Goal: Task Accomplishment & Management: Complete application form

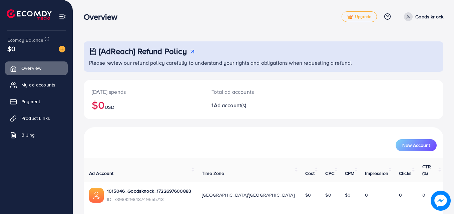
scroll to position [16, 0]
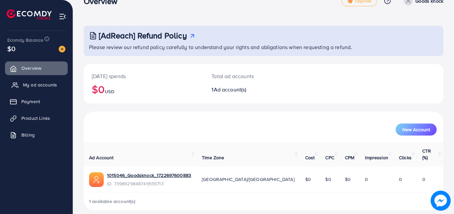
click at [43, 90] on link "My ad accounts" at bounding box center [36, 84] width 63 height 13
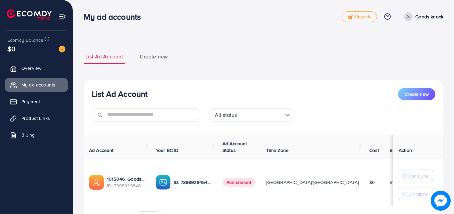
scroll to position [40, 0]
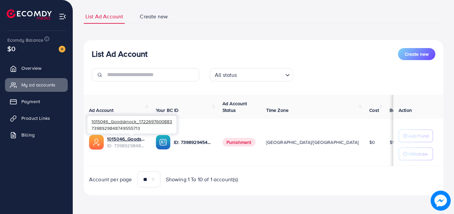
click at [143, 135] on div "1015046_Goodsknock_1722697600883 7398929848749555713" at bounding box center [131, 125] width 89 height 22
click at [167, 143] on img at bounding box center [163, 142] width 15 height 15
click at [138, 140] on link "1015046_Goodsknock_1722697600883" at bounding box center [126, 138] width 38 height 7
click at [445, 207] on img at bounding box center [441, 201] width 20 height 20
click at [111, 139] on link "1015046_Goodsknock_1722697600883" at bounding box center [126, 138] width 38 height 7
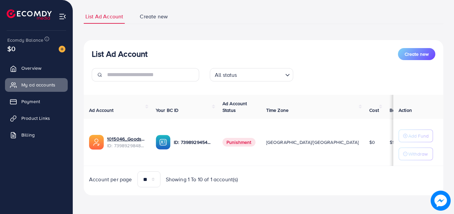
click at [62, 14] on img at bounding box center [63, 17] width 8 height 8
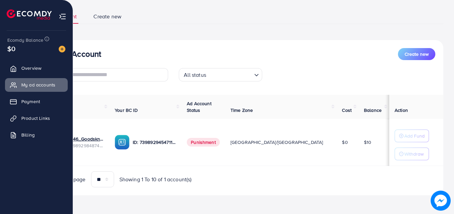
click at [66, 15] on img at bounding box center [63, 17] width 8 height 8
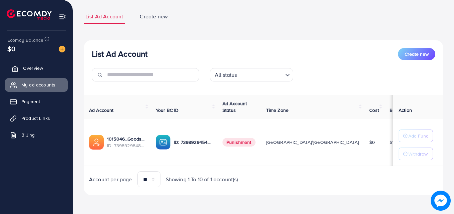
click at [43, 72] on link "Overview" at bounding box center [36, 67] width 63 height 13
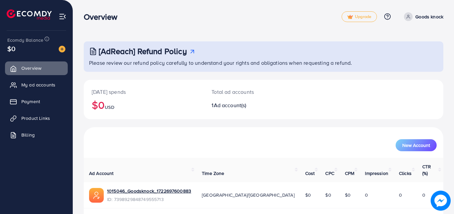
scroll to position [16, 0]
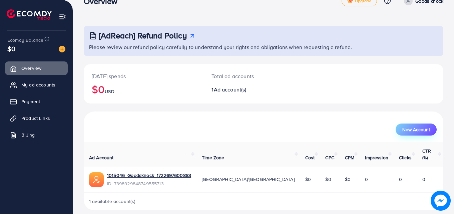
click at [419, 126] on button "New Account" at bounding box center [416, 129] width 41 height 12
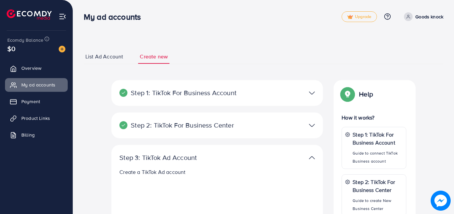
select select
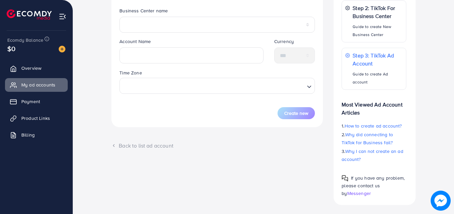
scroll to position [174, 0]
click at [213, 59] on input "text" at bounding box center [191, 55] width 144 height 16
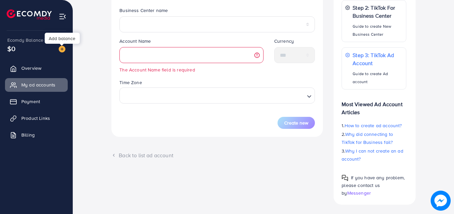
click at [60, 49] on img at bounding box center [62, 49] width 7 height 7
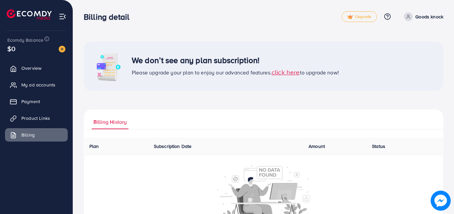
scroll to position [37, 0]
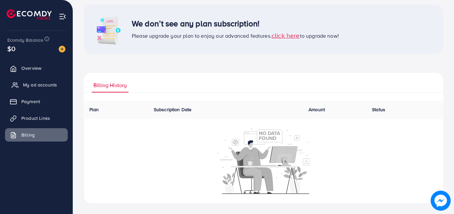
click at [32, 88] on span "My ad accounts" at bounding box center [40, 84] width 34 height 7
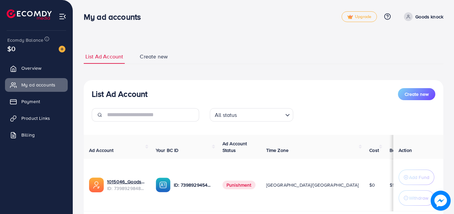
scroll to position [45, 0]
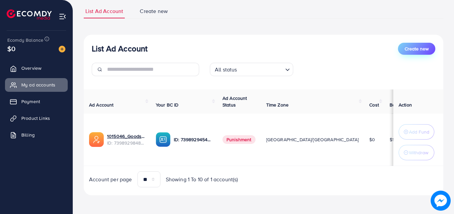
click at [428, 54] on button "Create new" at bounding box center [416, 49] width 37 height 12
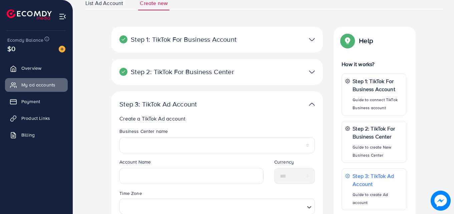
scroll to position [68, 0]
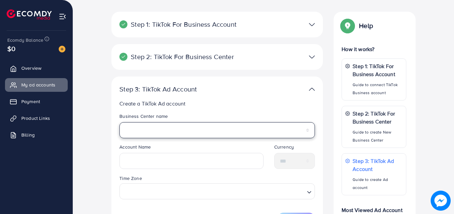
click at [196, 129] on select "**********" at bounding box center [217, 130] width 196 height 16
click at [184, 133] on select "**********" at bounding box center [217, 130] width 196 height 16
click at [119, 122] on select "**********" at bounding box center [217, 130] width 196 height 16
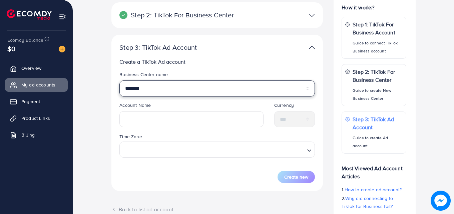
scroll to position [110, 0]
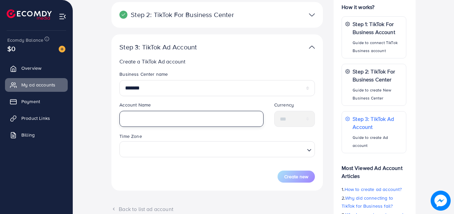
click at [229, 123] on input "text" at bounding box center [191, 119] width 144 height 16
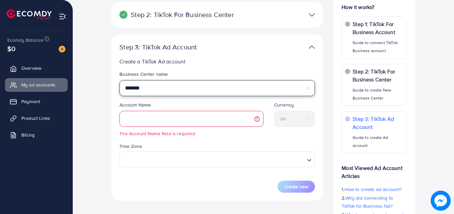
click at [163, 81] on select "**********" at bounding box center [217, 88] width 196 height 16
select select "**********"
click at [119, 80] on select "**********" at bounding box center [217, 88] width 196 height 16
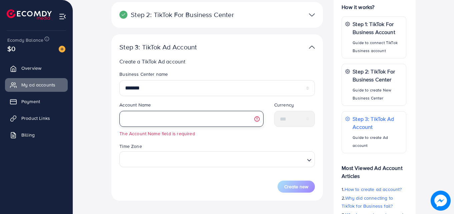
click at [181, 111] on input "text" at bounding box center [191, 119] width 144 height 16
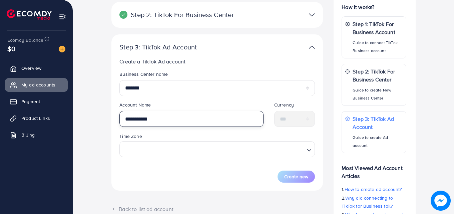
type input "**********"
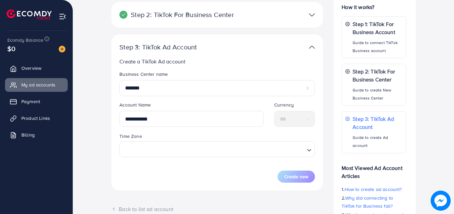
click at [237, 174] on div "Create new" at bounding box center [217, 176] width 196 height 12
click at [254, 159] on div "Time Zone Loading..." at bounding box center [217, 147] width 206 height 30
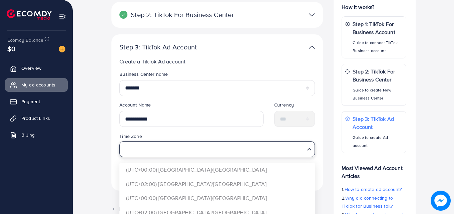
click at [229, 155] on input "Search for option" at bounding box center [213, 149] width 182 height 12
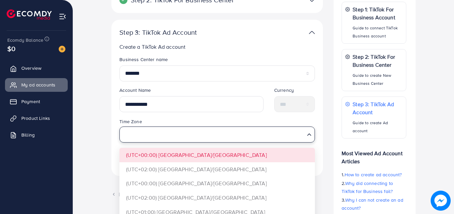
scroll to position [125, 0]
type input "*"
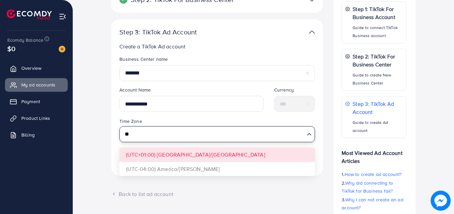
type input "*"
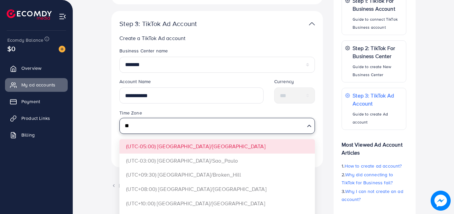
type input "*"
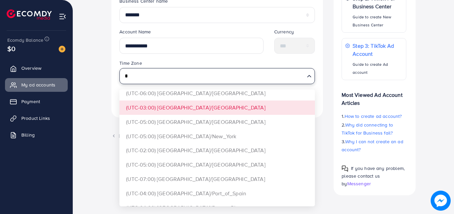
scroll to position [518, 0]
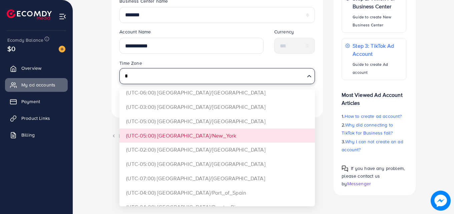
type input "*"
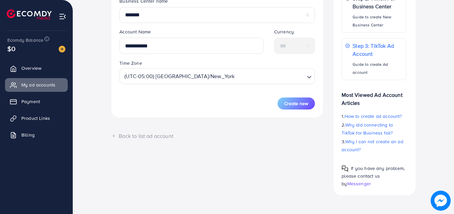
click at [283, 110] on div "**********" at bounding box center [217, 39] width 212 height 156
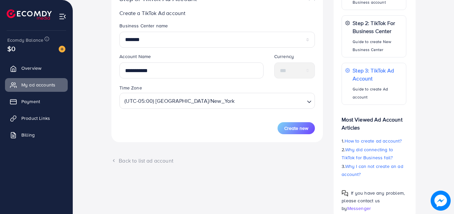
scroll to position [158, 0]
click at [294, 127] on span "Create new" at bounding box center [296, 128] width 24 height 7
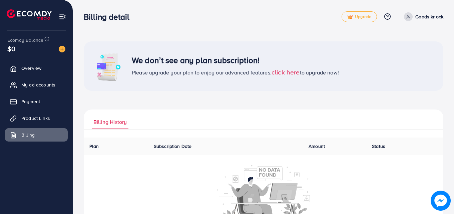
scroll to position [37, 0]
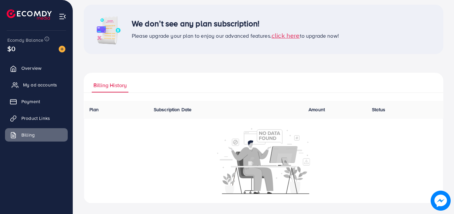
click at [49, 83] on span "My ad accounts" at bounding box center [40, 84] width 34 height 7
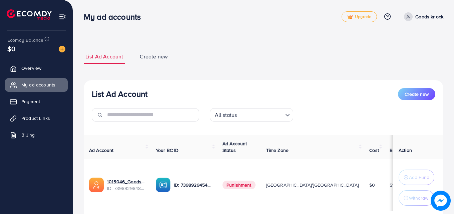
scroll to position [45, 0]
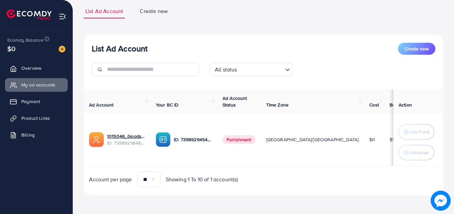
click at [321, 158] on td "[GEOGRAPHIC_DATA]/[GEOGRAPHIC_DATA]" at bounding box center [312, 139] width 103 height 52
click at [40, 115] on span "Product Links" at bounding box center [37, 118] width 29 height 7
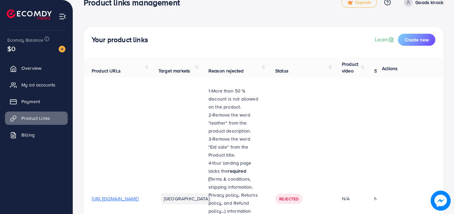
scroll to position [14, 0]
click at [421, 41] on span "Create new" at bounding box center [417, 39] width 24 height 7
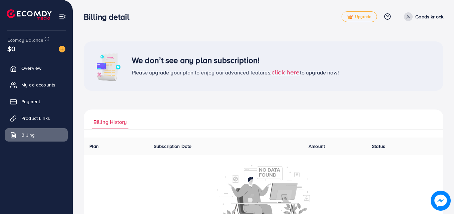
click at [290, 74] on span "click here" at bounding box center [286, 71] width 28 height 9
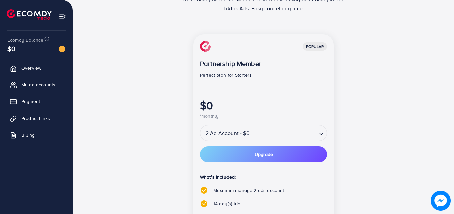
scroll to position [63, 0]
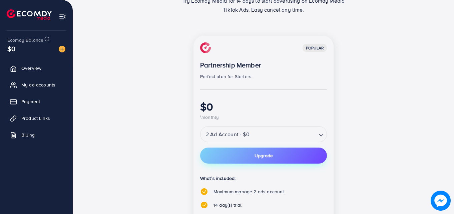
click at [248, 151] on button "Upgrade" at bounding box center [263, 155] width 127 height 16
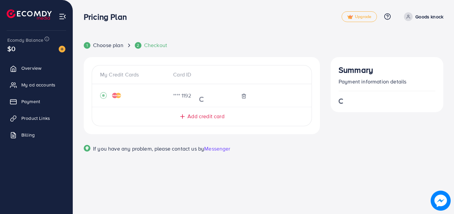
scroll to position [0, 0]
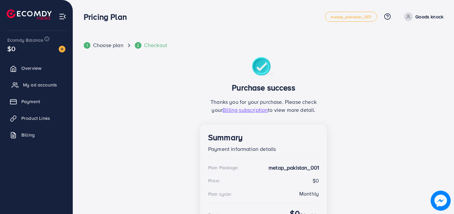
click at [40, 83] on span "My ad accounts" at bounding box center [40, 84] width 34 height 7
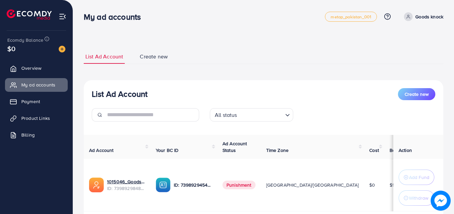
scroll to position [45, 0]
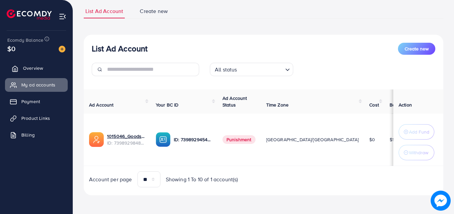
click at [34, 69] on span "Overview" at bounding box center [33, 68] width 20 height 7
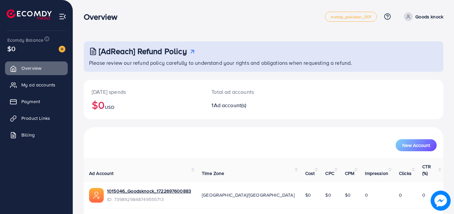
scroll to position [16, 0]
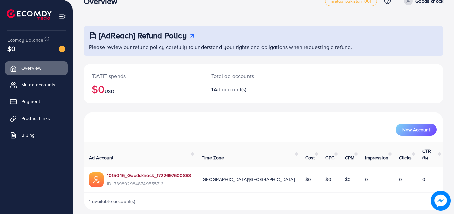
click at [158, 172] on link "1015046_Goodsknock_1722697600883" at bounding box center [149, 175] width 84 height 7
click at [427, 129] on span "New Account" at bounding box center [416, 129] width 28 height 5
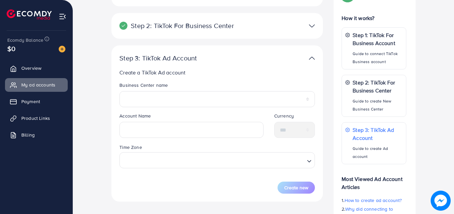
scroll to position [100, 0]
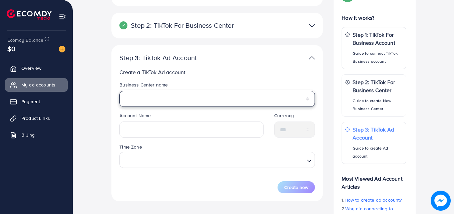
click at [220, 95] on select "**********" at bounding box center [217, 99] width 196 height 16
select select "**********"
click at [119, 91] on select "**********" at bounding box center [217, 99] width 196 height 16
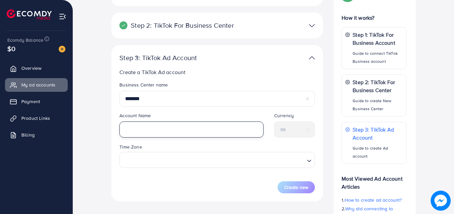
click at [197, 131] on input "text" at bounding box center [191, 129] width 144 height 16
type input "**********"
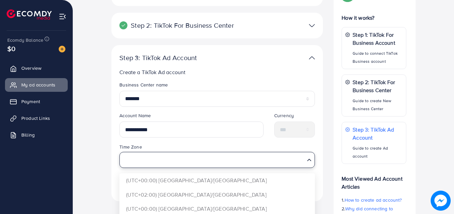
click at [184, 163] on input "Search for option" at bounding box center [213, 159] width 182 height 12
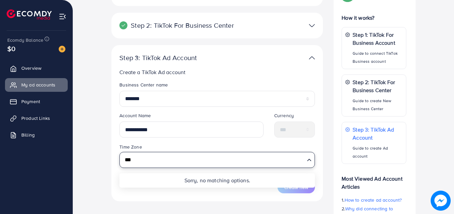
scroll to position [184, 0]
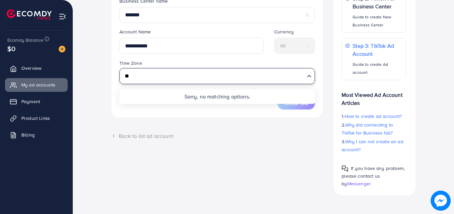
type input "*"
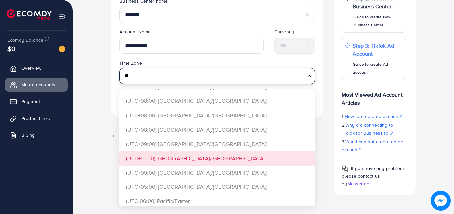
scroll to position [483, 0]
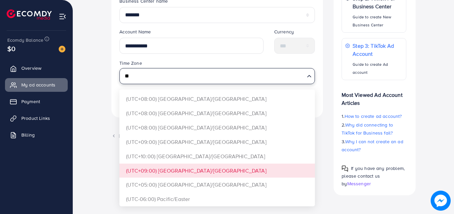
type input "*"
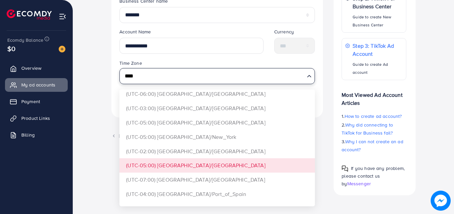
scroll to position [417, 0]
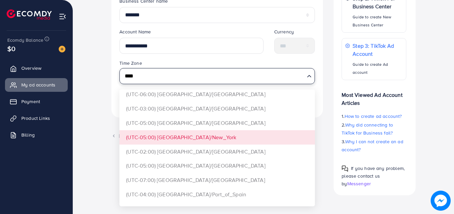
type input "****"
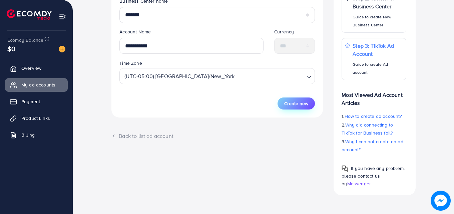
click at [301, 107] on button "Create new" at bounding box center [296, 103] width 37 height 12
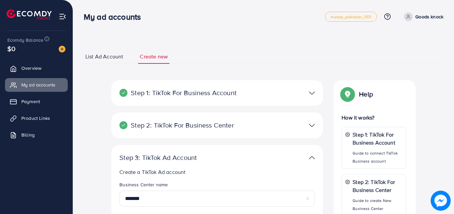
click at [35, 50] on div "$0" at bounding box center [36, 49] width 58 height 10
click at [33, 70] on span "Overview" at bounding box center [33, 68] width 20 height 7
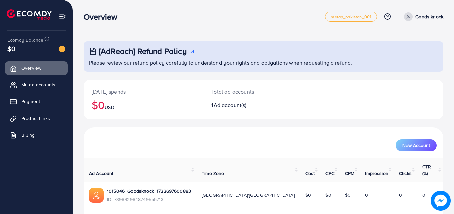
scroll to position [16, 0]
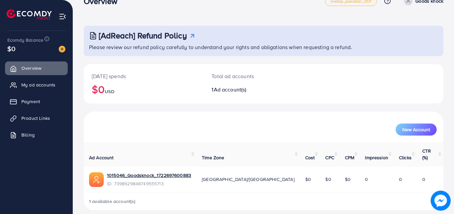
click at [237, 185] on td "[GEOGRAPHIC_DATA]/[GEOGRAPHIC_DATA]" at bounding box center [248, 179] width 103 height 26
click at [158, 172] on link "1015046_Goodsknock_1722697600883" at bounding box center [149, 175] width 84 height 7
